Goal: Information Seeking & Learning: Check status

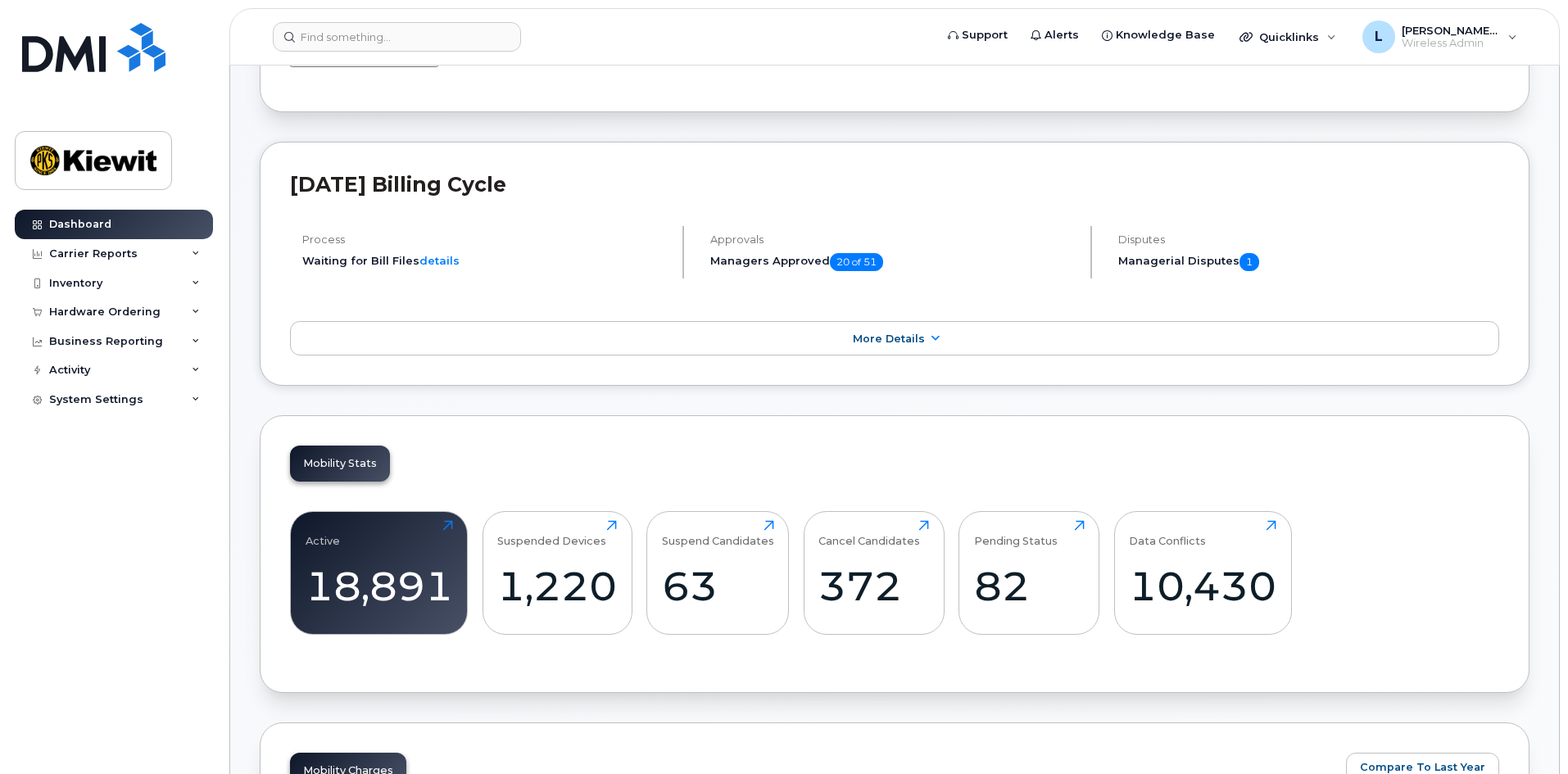
scroll to position [410, 0]
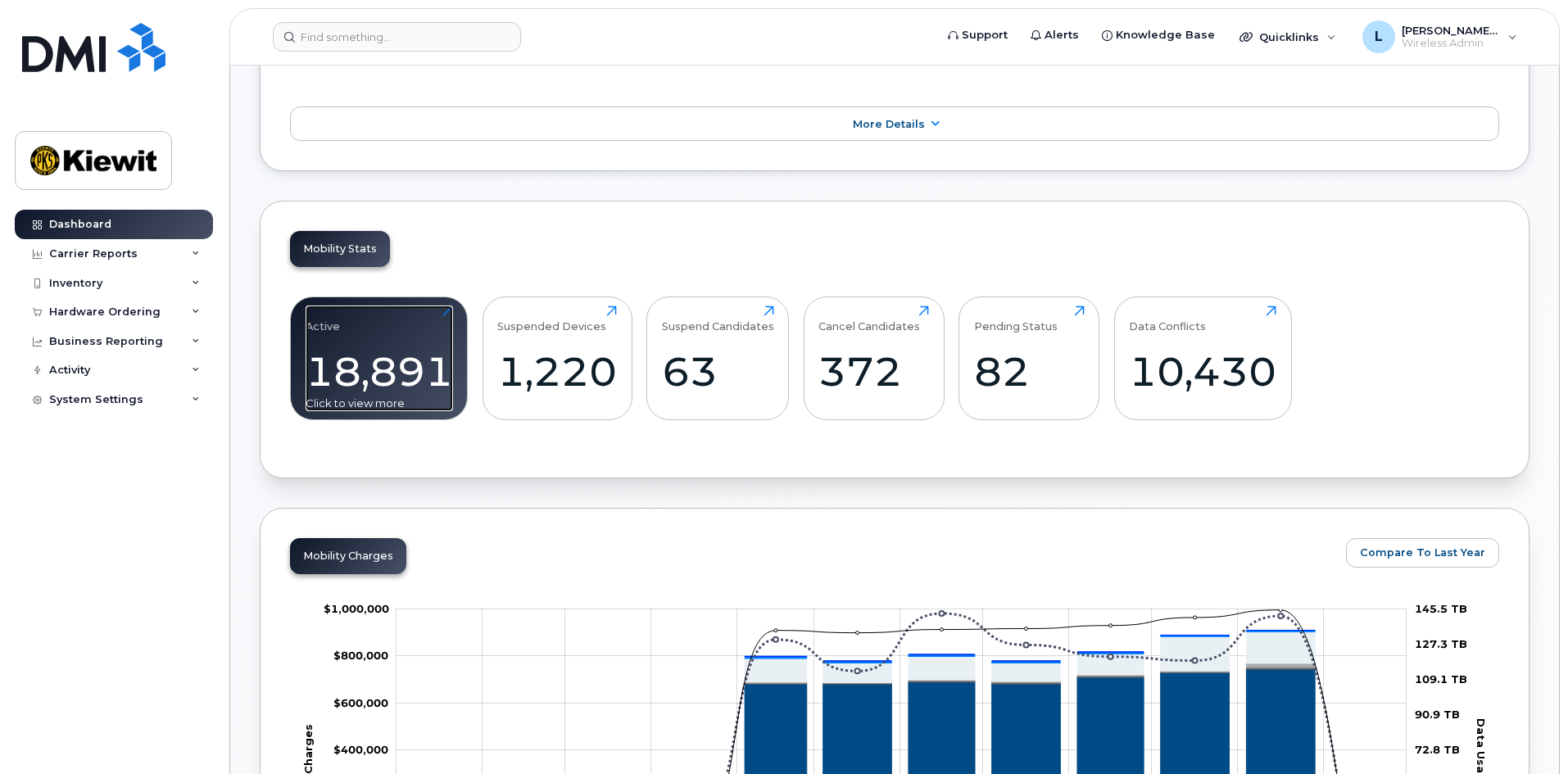
click at [332, 386] on div "18,891" at bounding box center [379, 371] width 148 height 48
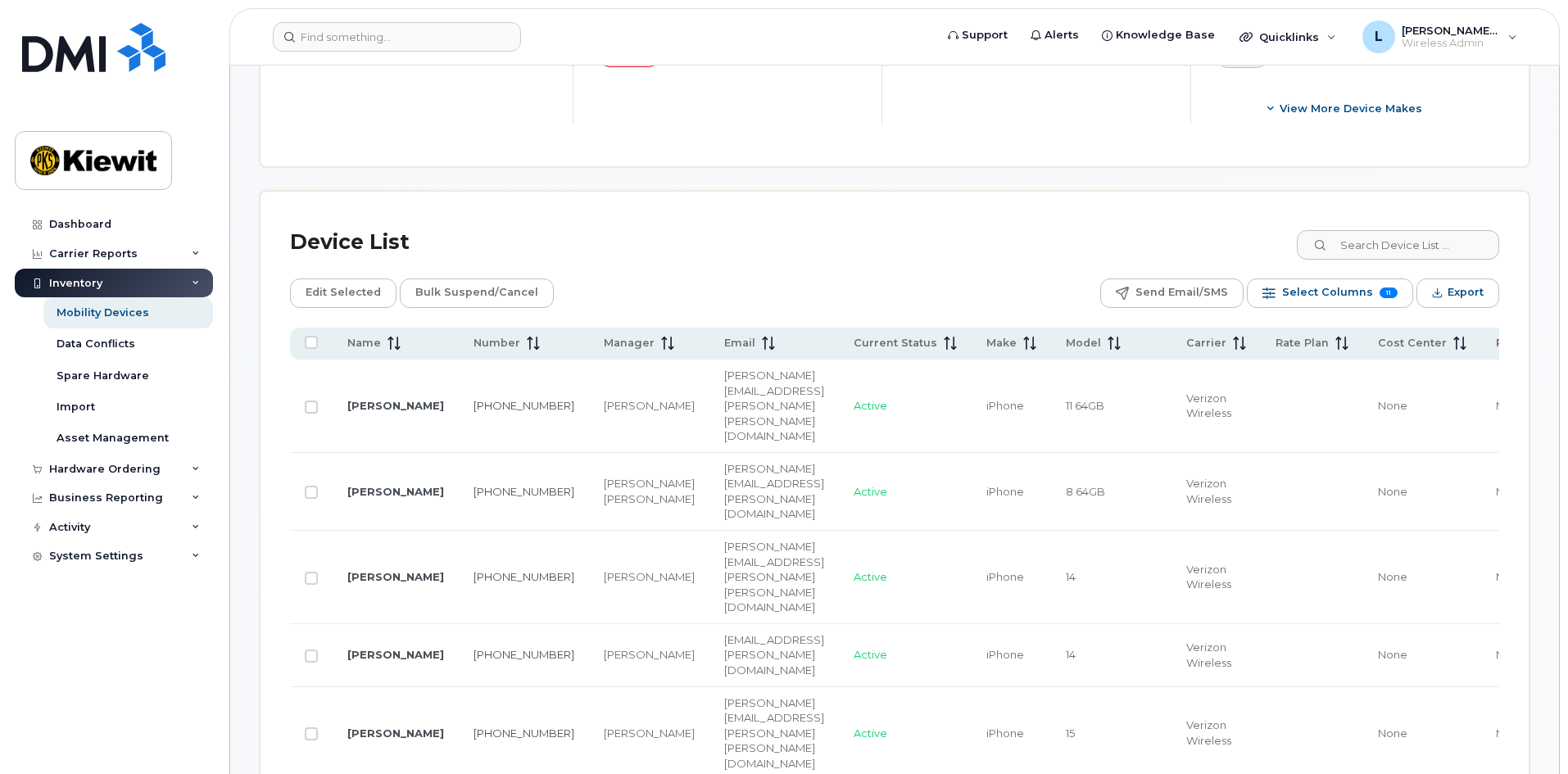
scroll to position [737, 0]
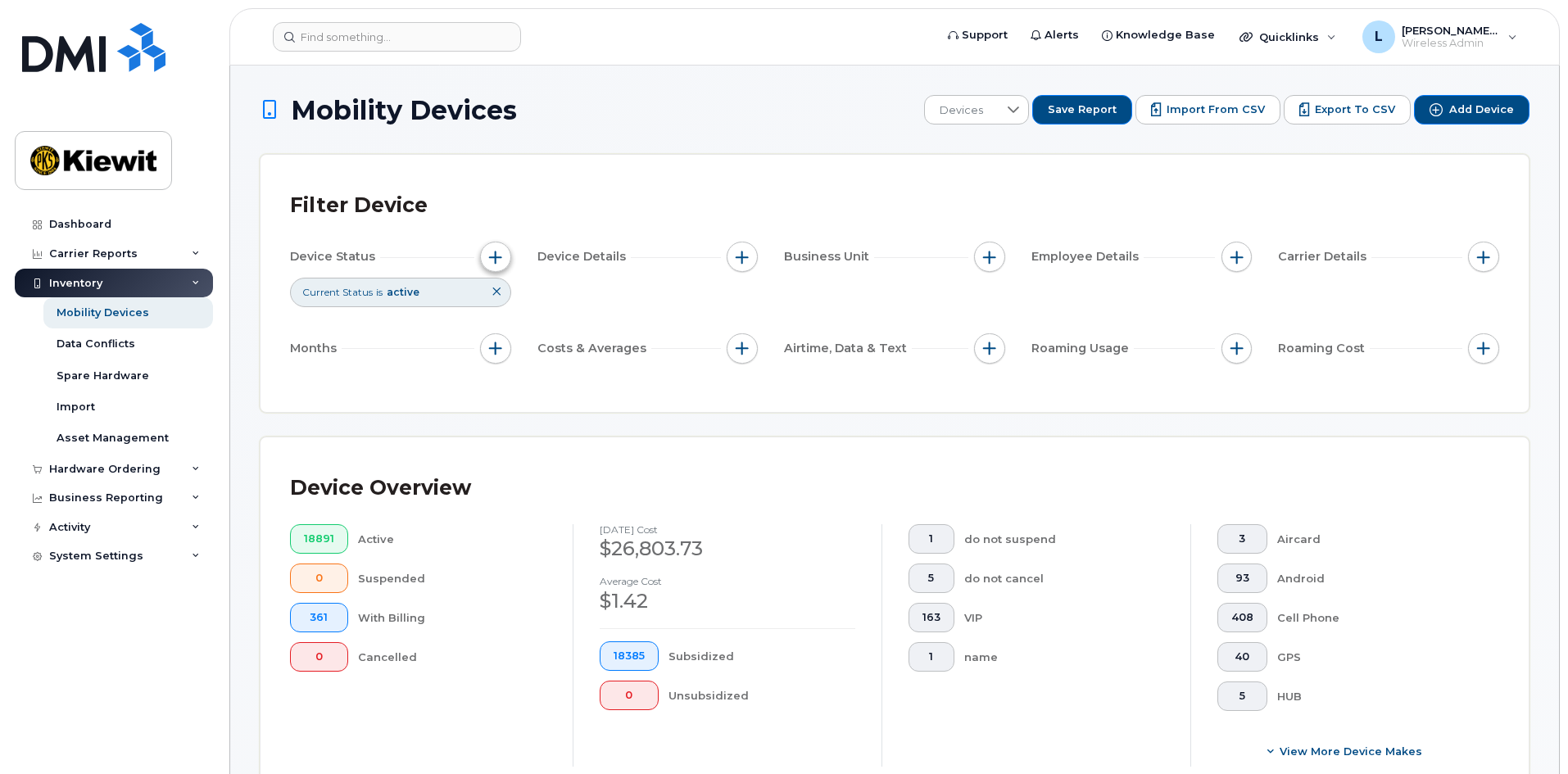
click at [499, 257] on span "button" at bounding box center [495, 256] width 13 height 13
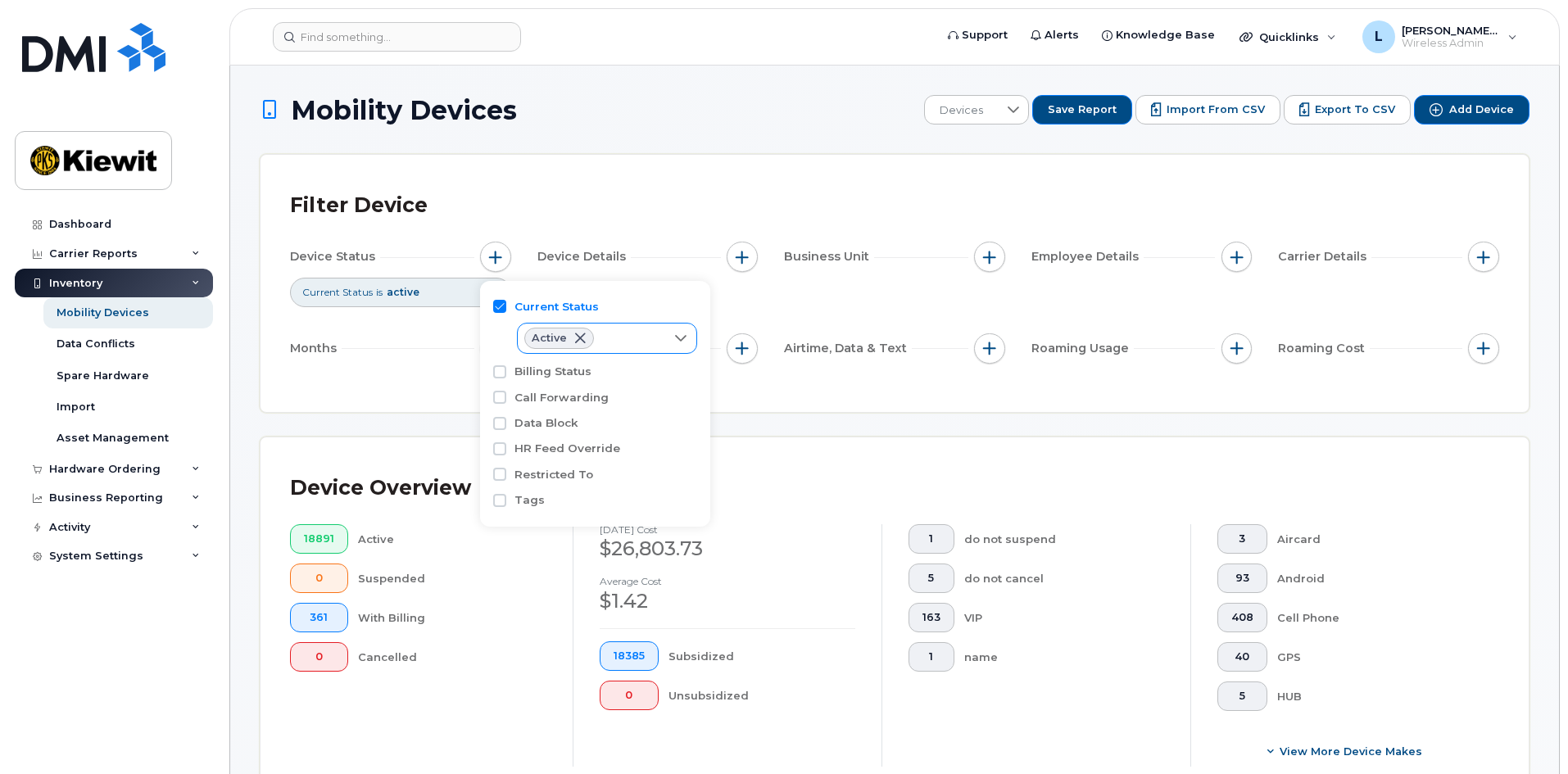
click at [676, 342] on icon at bounding box center [680, 337] width 13 height 13
click at [535, 405] on input "Suspended" at bounding box center [536, 404] width 13 height 13
checkbox input "true"
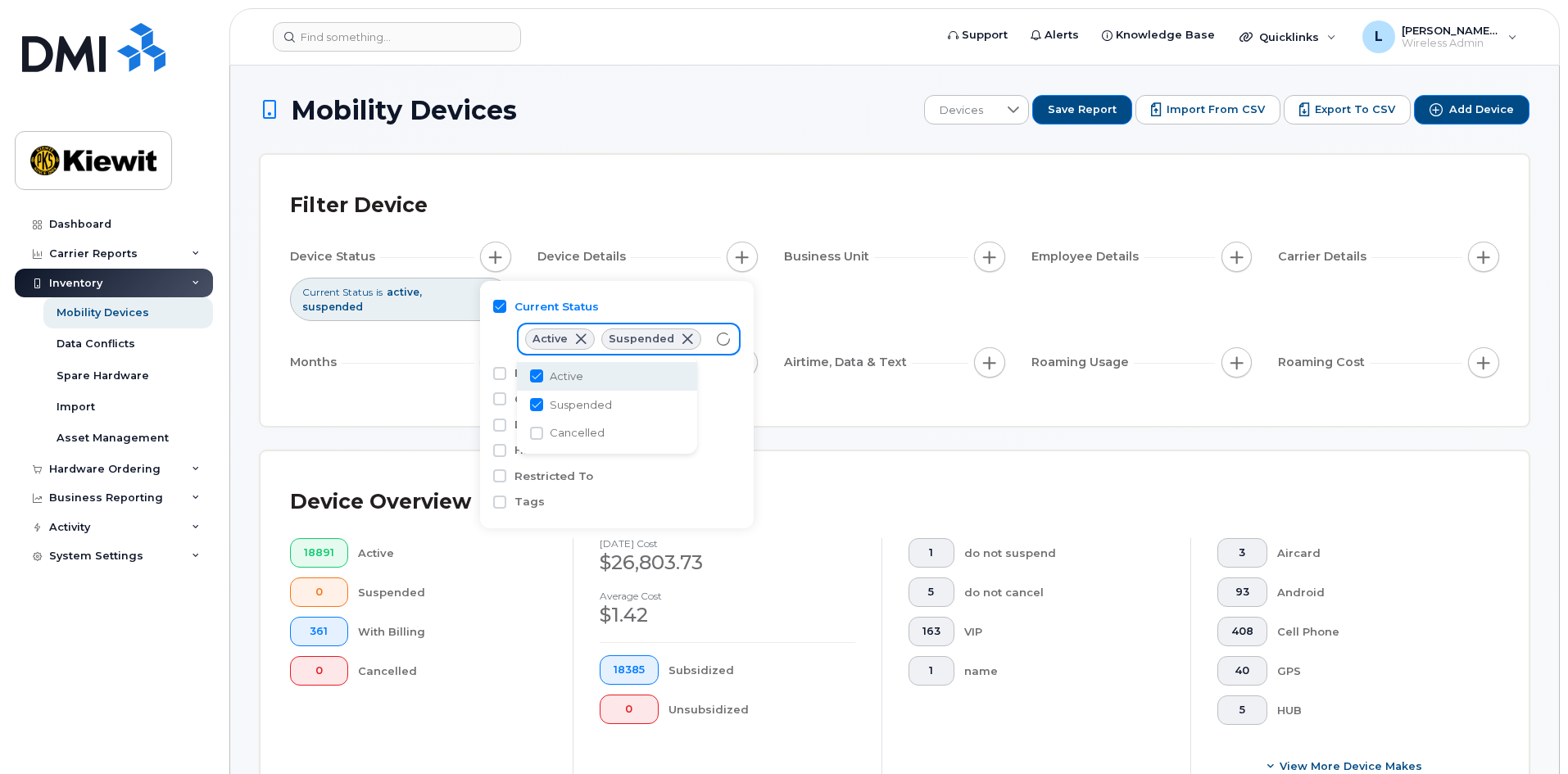
click at [539, 374] on input "Active" at bounding box center [536, 375] width 13 height 13
checkbox input "false"
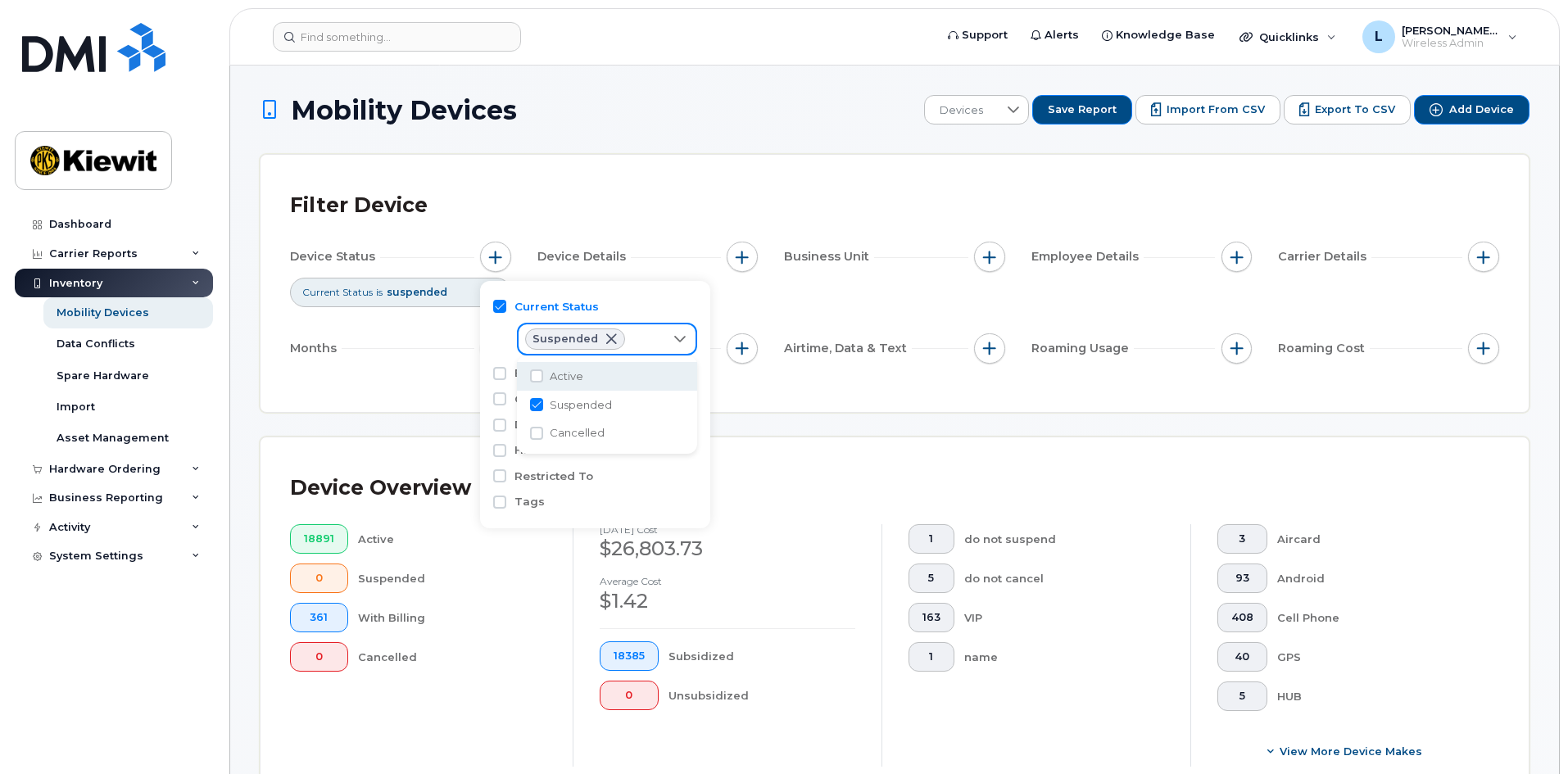
click at [381, 375] on div "Filter Device Device Status Current Status is suspended Device Details Business…" at bounding box center [894, 284] width 1209 height 198
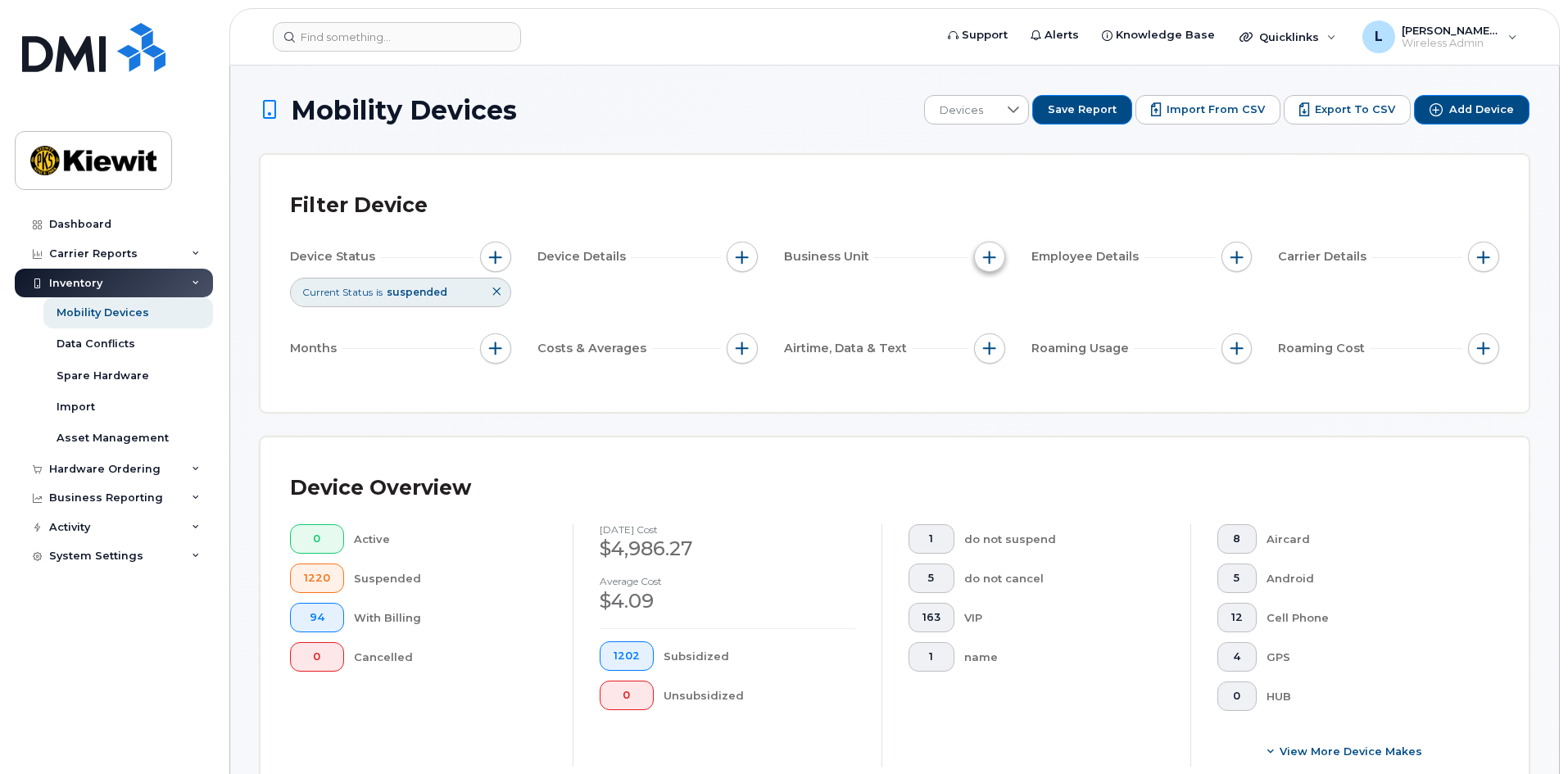
click at [986, 255] on span "button" at bounding box center [989, 256] width 13 height 13
click at [1030, 380] on label "WBS Element" at bounding box center [1048, 384] width 80 height 16
click at [1000, 380] on input "WBS Element" at bounding box center [993, 384] width 13 height 13
checkbox input "true"
click at [1107, 415] on span "is" at bounding box center [1082, 415] width 142 height 29
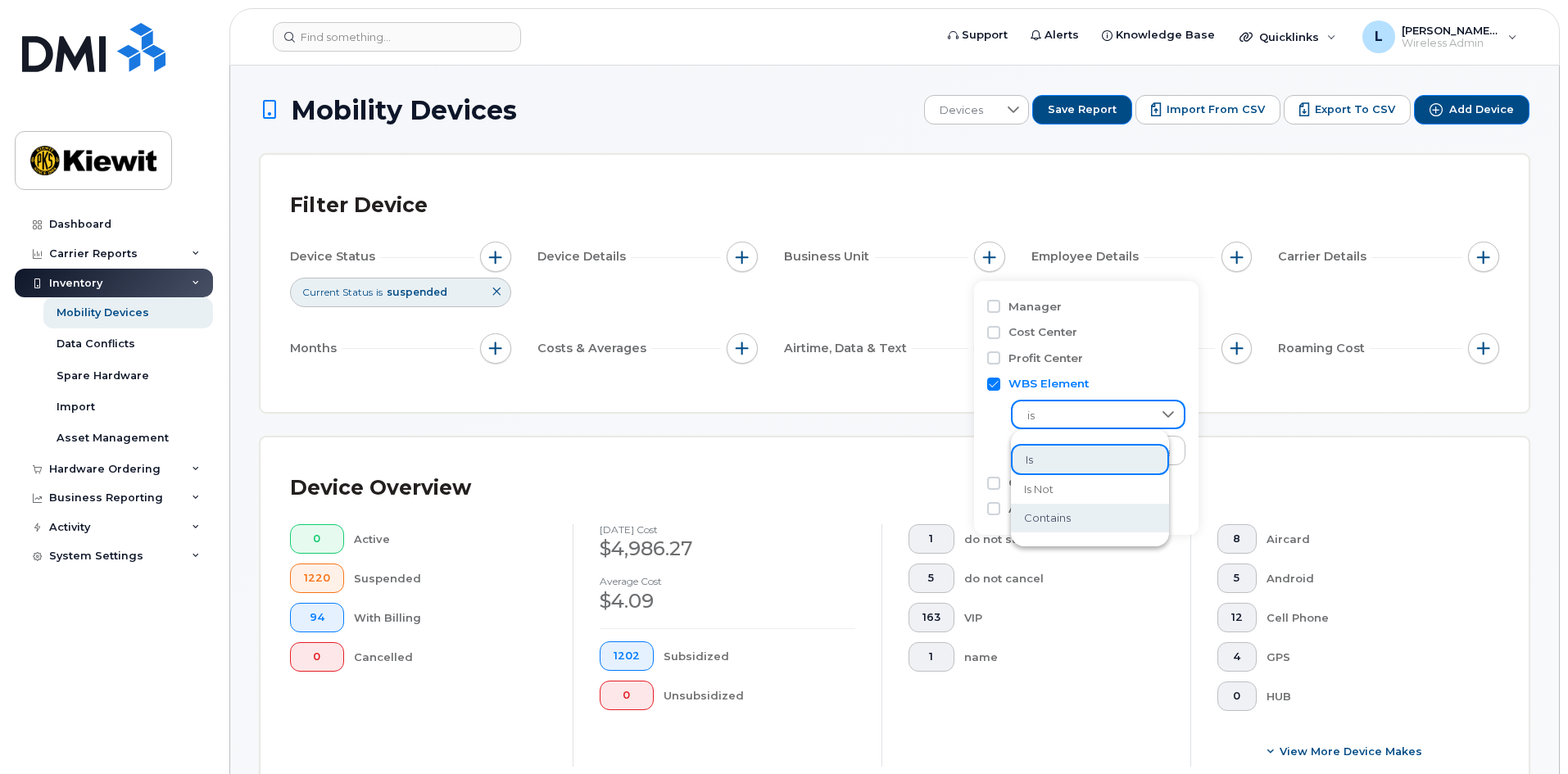
click at [1092, 523] on li "contains" at bounding box center [1089, 518] width 158 height 28
click at [1114, 450] on input "text" at bounding box center [1099, 450] width 176 height 29
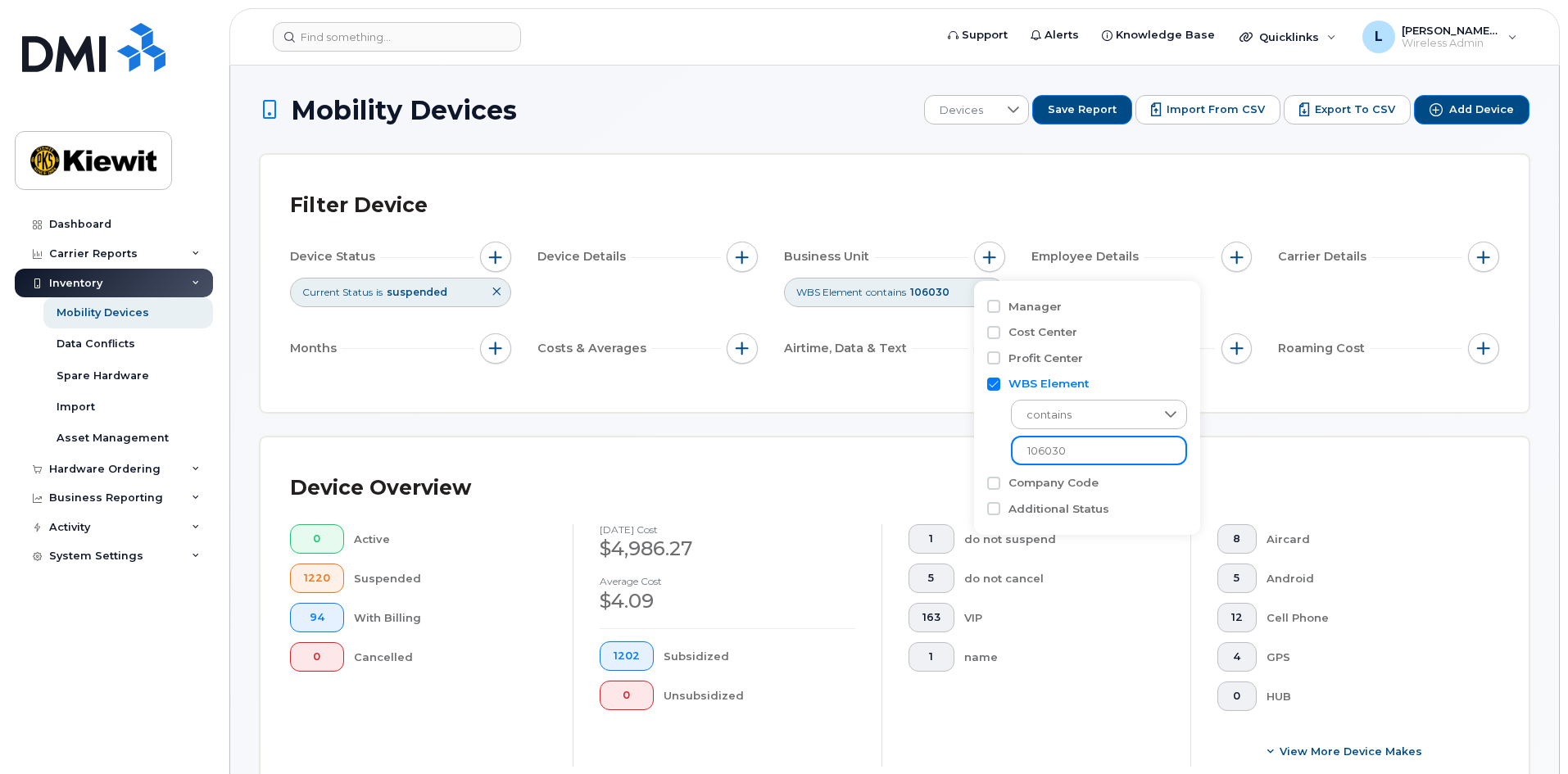
type input "106030"
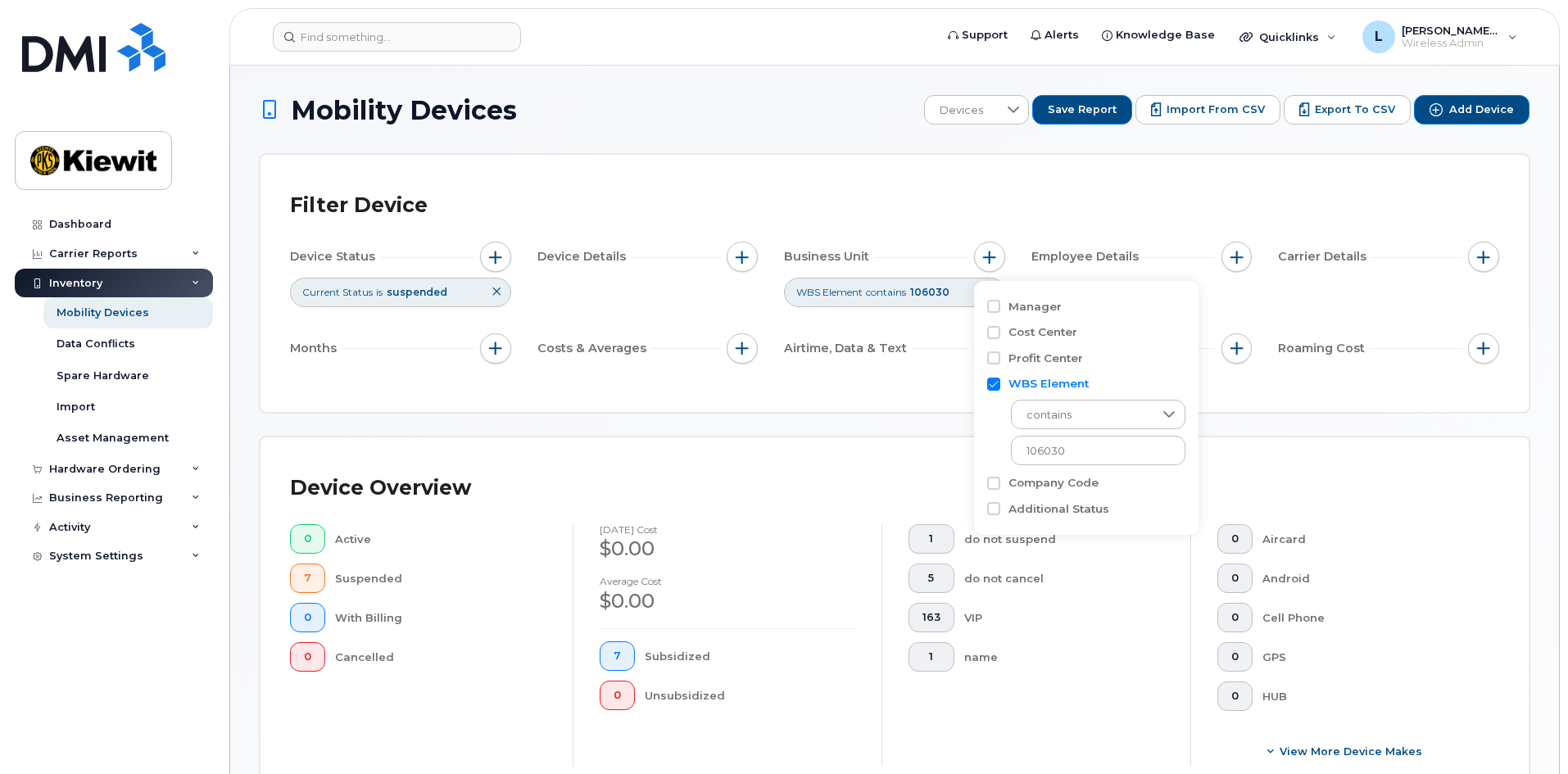
click at [501, 257] on span "button" at bounding box center [495, 256] width 13 height 13
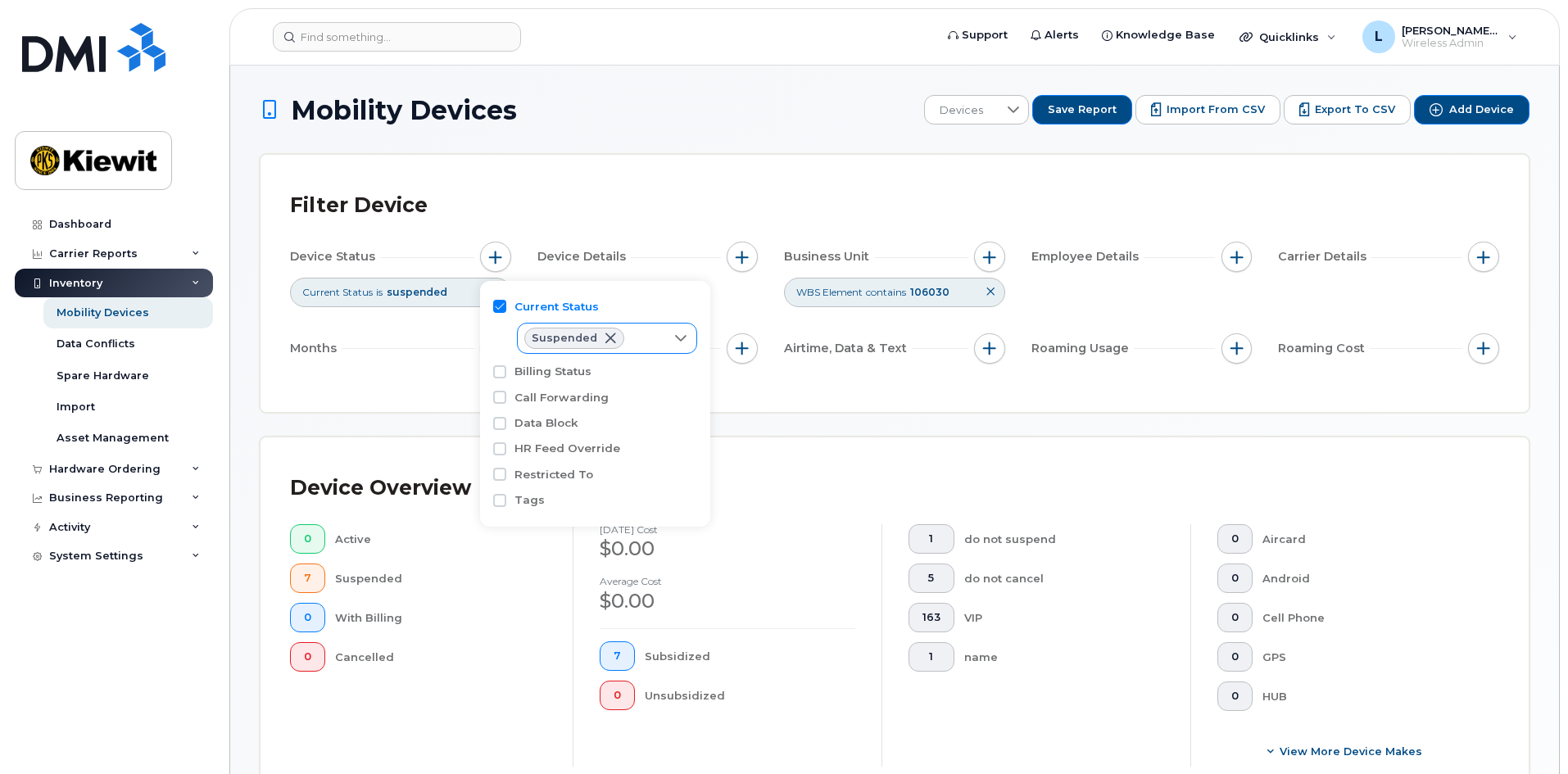
click at [686, 337] on icon at bounding box center [680, 337] width 13 height 13
click at [542, 378] on input "Active" at bounding box center [536, 375] width 13 height 13
checkbox input "true"
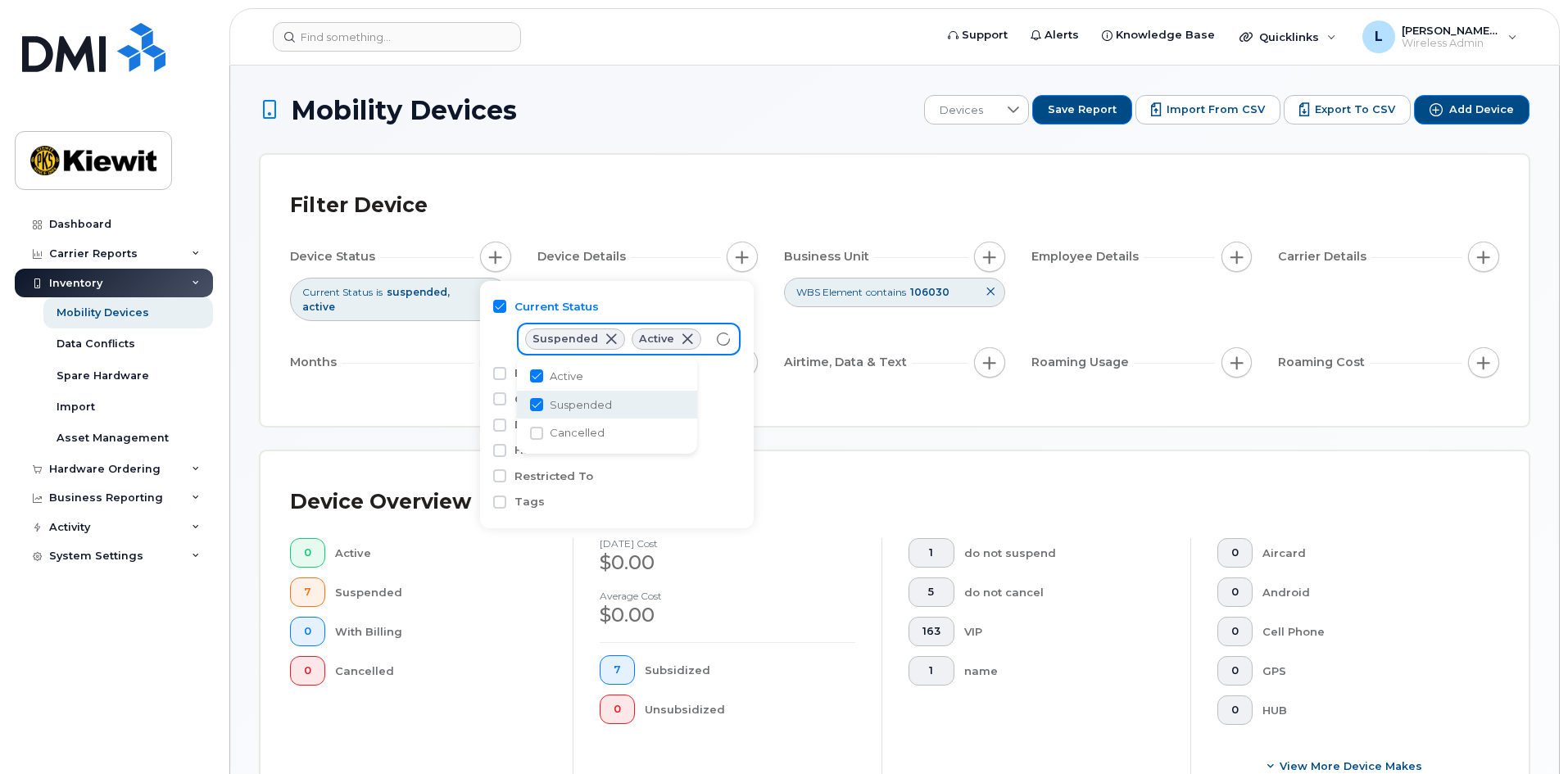
click at [541, 405] on input "Suspended" at bounding box center [536, 404] width 13 height 13
checkbox input "false"
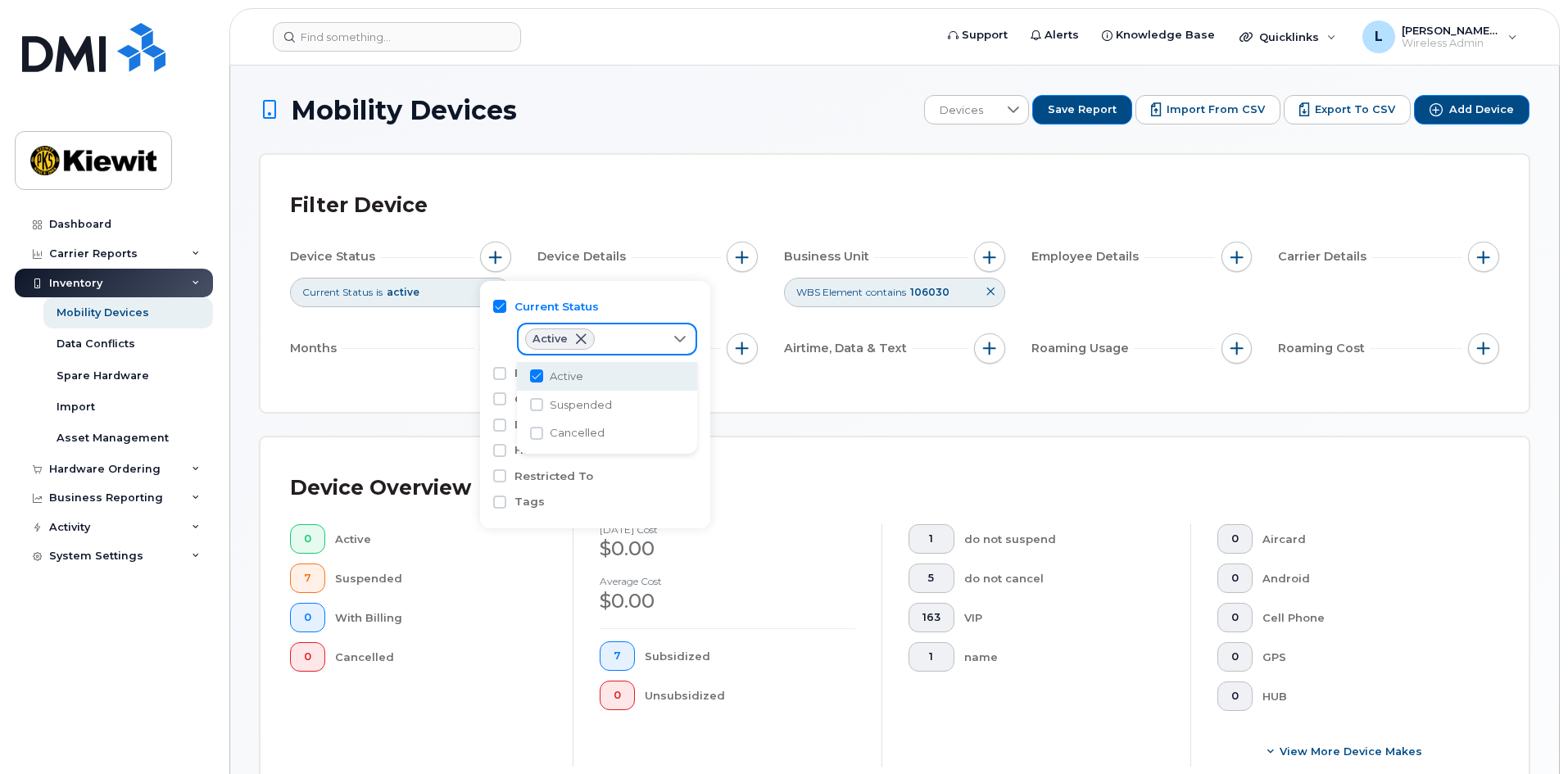
click at [682, 340] on icon at bounding box center [679, 339] width 11 height 7
